Goal: Information Seeking & Learning: Find specific fact

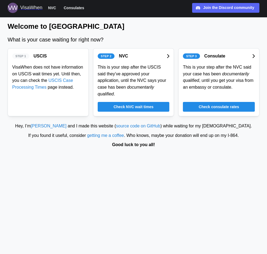
click at [218, 105] on span "Check consulate rates" at bounding box center [218, 106] width 40 height 9
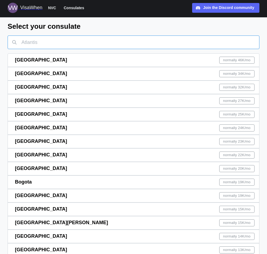
click at [174, 42] on input "text" at bounding box center [134, 43] width 252 height 14
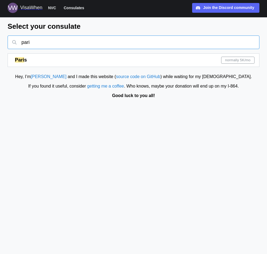
type input "pari"
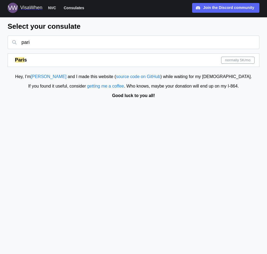
click at [204, 59] on div "Pari s normally 5K /mo" at bounding box center [134, 60] width 239 height 13
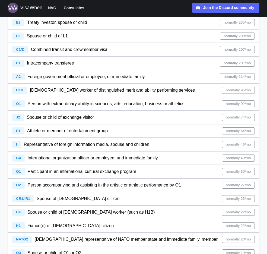
scroll to position [89, 0]
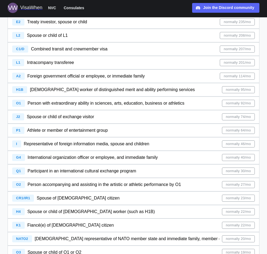
click at [231, 198] on span "normally 23/mo" at bounding box center [238, 198] width 25 height 7
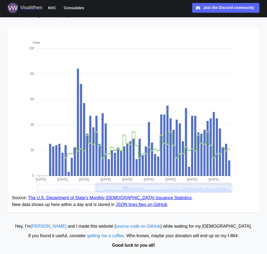
scroll to position [57, 0]
click at [83, 197] on link "The U.S. Department of State’s Monthly [DEMOGRAPHIC_DATA] Issuance Statistics" at bounding box center [109, 198] width 163 height 5
